Goal: Task Accomplishment & Management: Use online tool/utility

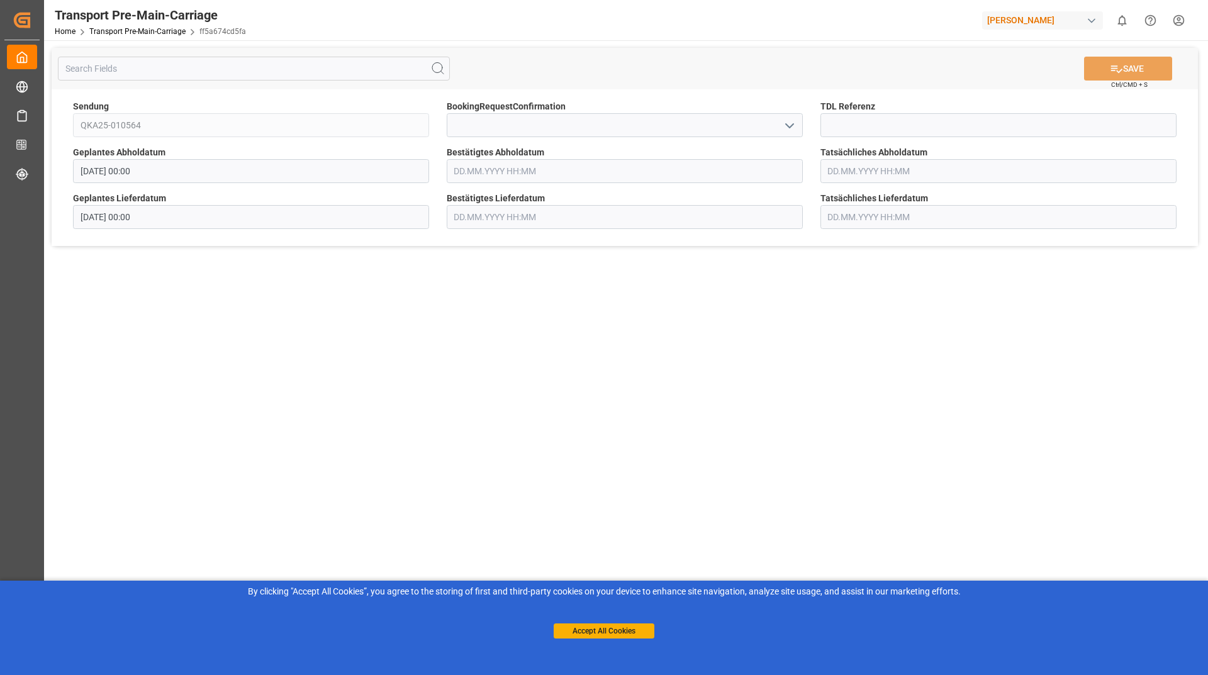
click at [785, 126] on icon "open menu" at bounding box center [789, 125] width 15 height 15
click at [669, 166] on div "Yes" at bounding box center [624, 153] width 355 height 28
type input "Yes"
click at [1133, 73] on button "SAVE" at bounding box center [1128, 69] width 88 height 24
click at [784, 126] on icon "open menu" at bounding box center [789, 125] width 15 height 15
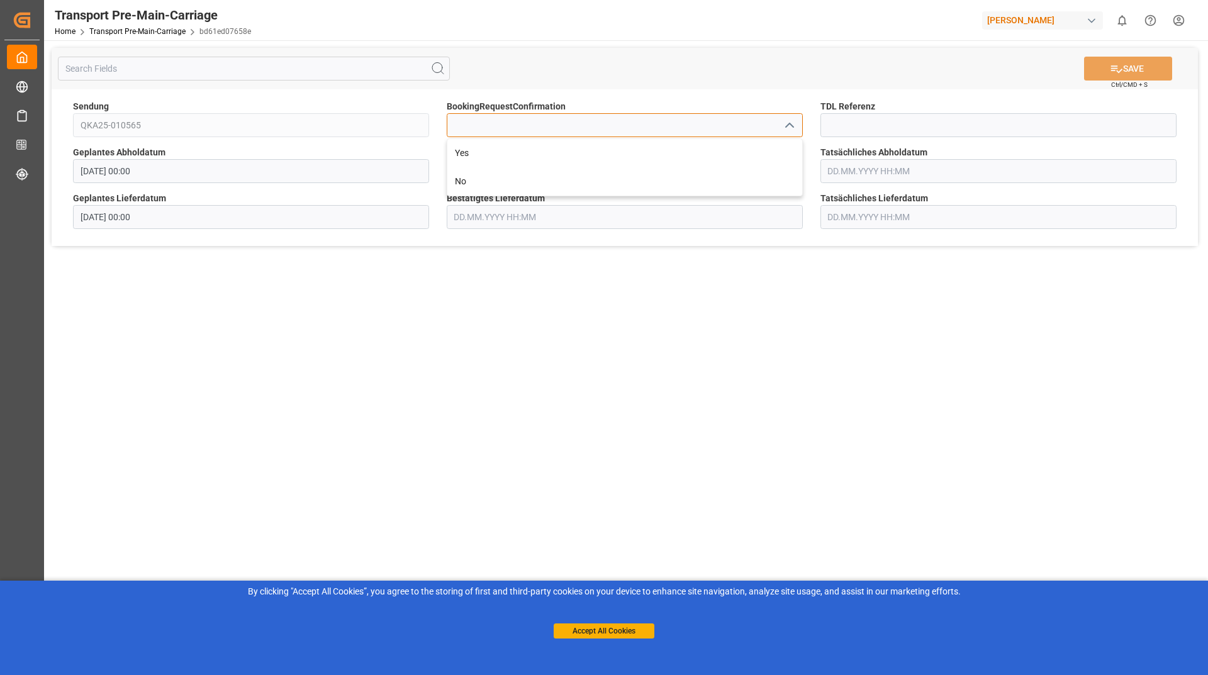
click at [700, 135] on input at bounding box center [625, 125] width 356 height 24
click at [703, 155] on div "Yes" at bounding box center [624, 153] width 355 height 28
type input "Yes"
click at [1105, 76] on button "SAVE" at bounding box center [1128, 69] width 88 height 24
